Goal: Check status: Check status

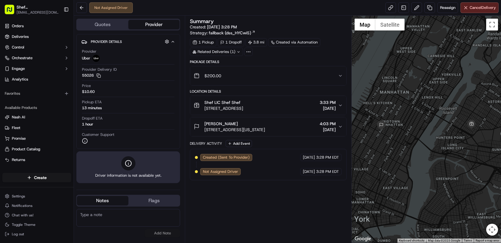
click at [239, 53] on icon at bounding box center [238, 52] width 4 height 4
click at [239, 52] on icon at bounding box center [238, 52] width 4 height 4
click at [81, 9] on button at bounding box center [81, 7] width 11 height 11
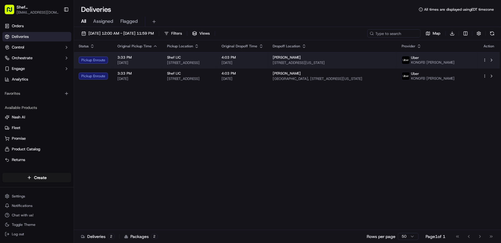
click at [483, 59] on html "Shef NYC diamond@shef.com Toggle Sidebar Orders Deliveries Control Orchestrate …" at bounding box center [250, 121] width 501 height 243
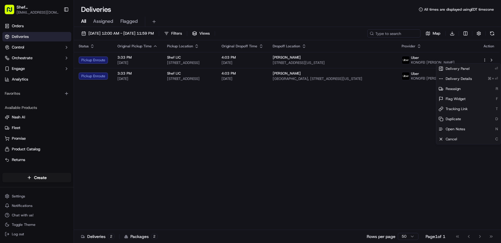
click at [405, 157] on html "Shef NYC diamond@shef.com Toggle Sidebar Orders Deliveries Control Orchestrate …" at bounding box center [250, 121] width 501 height 243
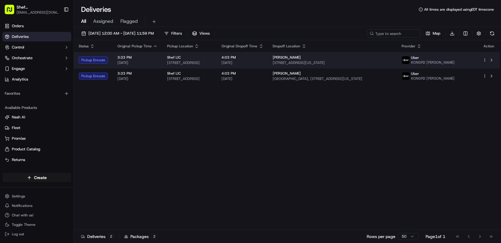
click at [452, 66] on td "Uber KONGFEI L." at bounding box center [437, 60] width 81 height 16
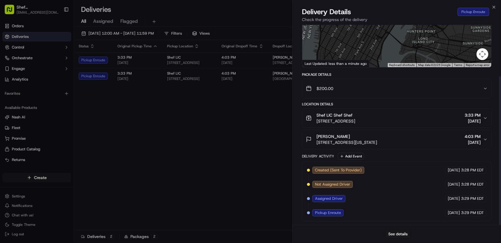
scroll to position [69, 0]
click at [393, 233] on button "See details" at bounding box center [397, 234] width 25 height 8
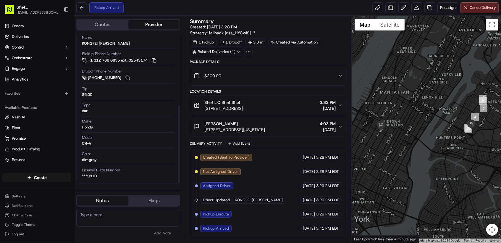
scroll to position [139, 0]
